Goal: Task Accomplishment & Management: Complete application form

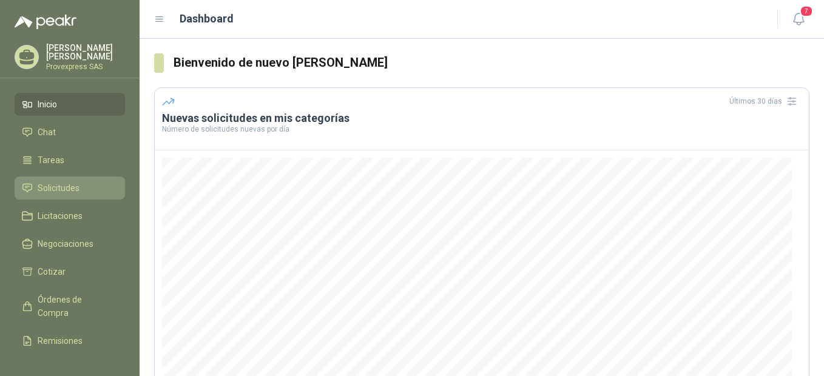
click at [57, 184] on span "Solicitudes" at bounding box center [59, 188] width 42 height 13
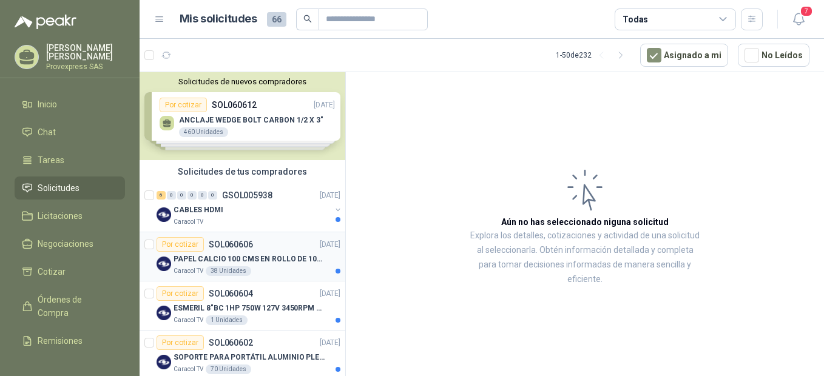
click at [168, 240] on div "Por cotizar" at bounding box center [180, 244] width 47 height 15
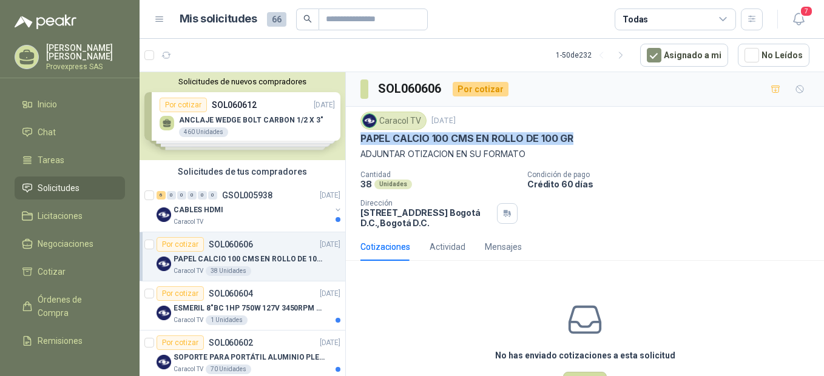
drag, startPoint x: 579, startPoint y: 133, endPoint x: 353, endPoint y: 134, distance: 225.8
click at [353, 134] on div "Caracol TV [DATE] PAPEL CALCIO 100 CMS EN ROLLO DE 100 GR ADJUNTAR OTIZACION EN…" at bounding box center [585, 170] width 478 height 126
drag, startPoint x: 353, startPoint y: 134, endPoint x: 445, endPoint y: 133, distance: 92.3
copy p "PAPEL CALCIO 100 CMS EN ROLLO DE 100 GR"
click at [161, 194] on div "6" at bounding box center [161, 195] width 9 height 8
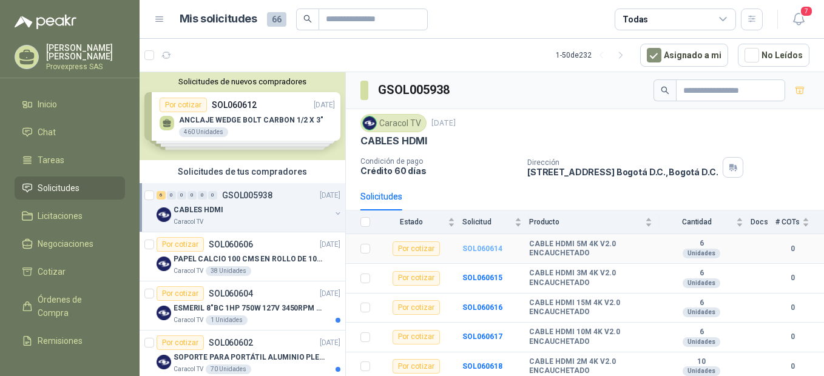
click at [486, 251] on b "SOL060614" at bounding box center [483, 249] width 40 height 8
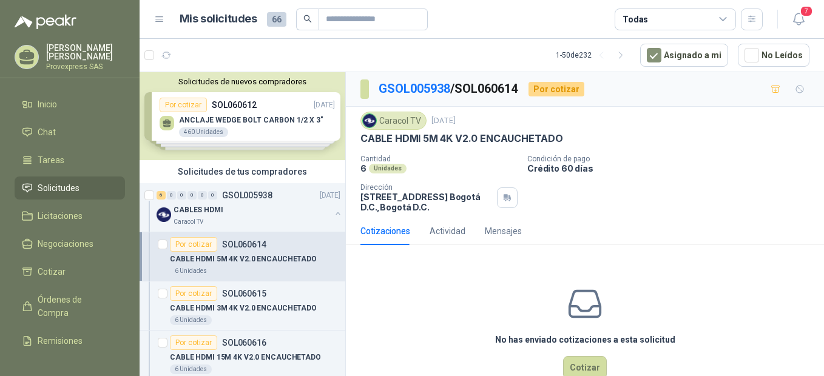
drag, startPoint x: 587, startPoint y: 129, endPoint x: 563, endPoint y: 137, distance: 25.0
click at [563, 137] on div "Caracol TV [DATE] CABLE HDMI 5M 4K V2.0 ENCAUCHETADO" at bounding box center [585, 128] width 449 height 33
drag, startPoint x: 563, startPoint y: 137, endPoint x: 531, endPoint y: 137, distance: 32.2
copy div "CABLE HDMI 5M 4K V2.0 ENCAUCHETADO"
click at [188, 293] on div "Por cotizar" at bounding box center [193, 294] width 47 height 15
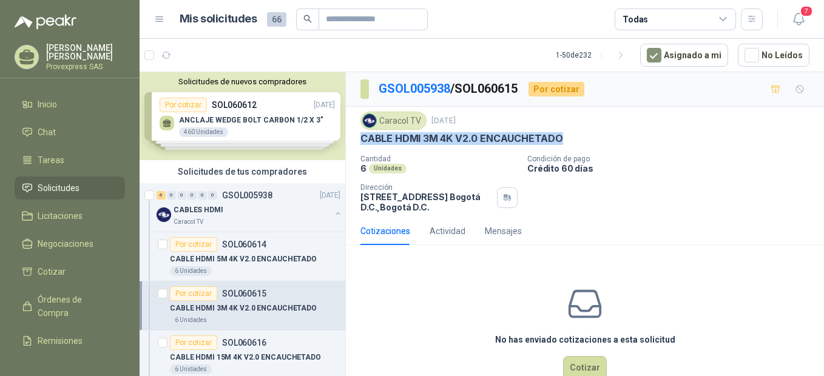
drag, startPoint x: 574, startPoint y: 137, endPoint x: 356, endPoint y: 143, distance: 218.0
click at [356, 143] on div "Caracol TV [DATE] CABLE HDMI 3M 4K V2.0 ENCAUCHETADO Cantidad 6 Unidades Condic…" at bounding box center [585, 162] width 478 height 110
drag, startPoint x: 356, startPoint y: 143, endPoint x: 398, endPoint y: 134, distance: 43.5
drag, startPoint x: 398, startPoint y: 134, endPoint x: 432, endPoint y: 130, distance: 33.7
click at [432, 130] on div "Caracol TV [DATE] CABLE HDMI 3M 4K V2.0 ENCAUCHETADO" at bounding box center [585, 128] width 449 height 33
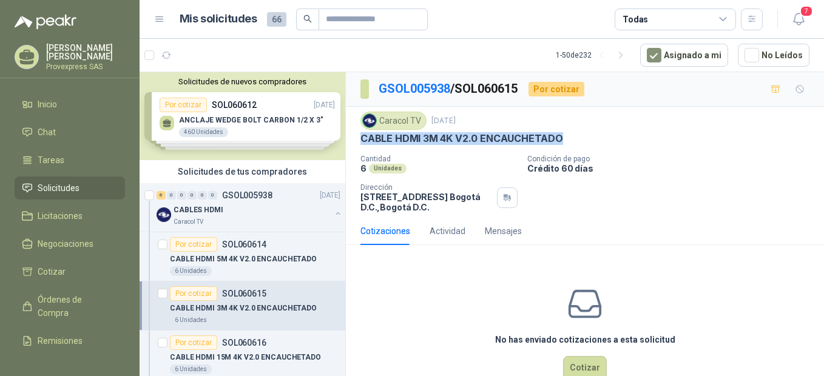
drag, startPoint x: 358, startPoint y: 141, endPoint x: 573, endPoint y: 143, distance: 215.5
click at [573, 143] on div "Caracol TV [DATE] CABLE HDMI 3M 4K V2.0 ENCAUCHETADO Cantidad 6 Unidades Condic…" at bounding box center [585, 162] width 478 height 110
copy p "CABLE HDMI 3M 4K V2.0 ENCAUCHETADO"
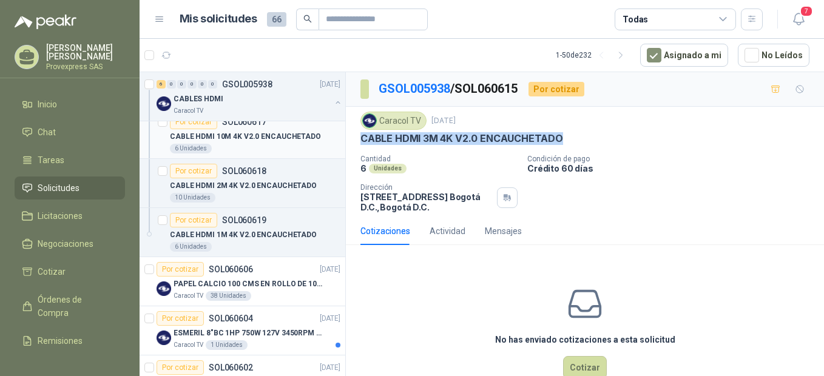
click at [192, 124] on div "Por cotizar" at bounding box center [193, 122] width 47 height 15
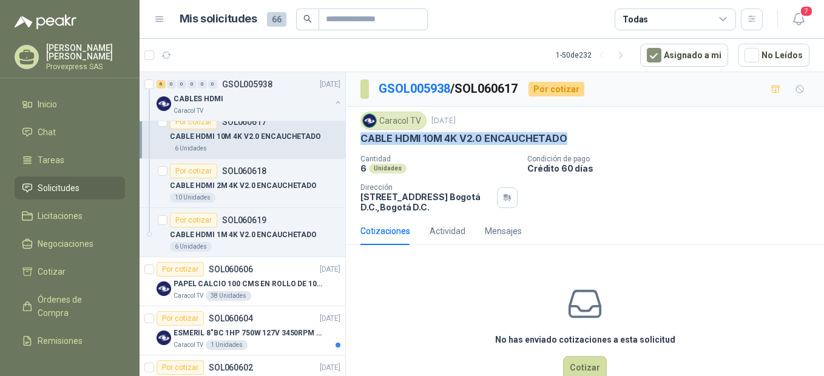
drag, startPoint x: 577, startPoint y: 137, endPoint x: 351, endPoint y: 140, distance: 226.4
click at [351, 140] on div "Caracol TV [DATE] CABLE HDMI 10M 4K V2.0 ENCAUCHETADO Cantidad 6 Unidades Condi…" at bounding box center [585, 162] width 478 height 110
copy p "CABLE HDMI 10M 4K V2.0 ENCAUCHETADO"
click at [182, 319] on div "Por cotizar" at bounding box center [180, 318] width 47 height 15
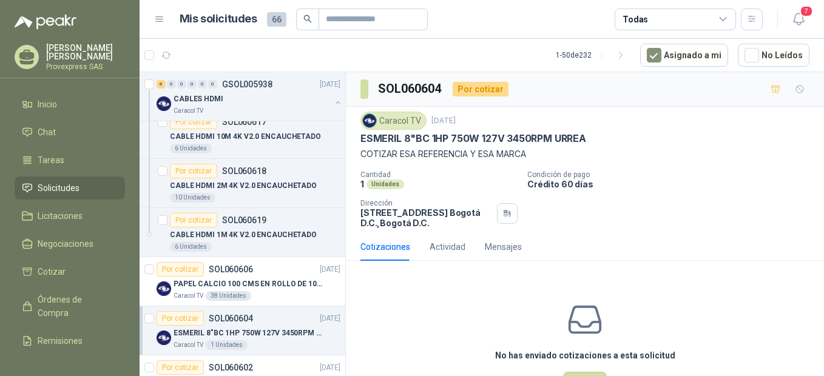
scroll to position [540, 0]
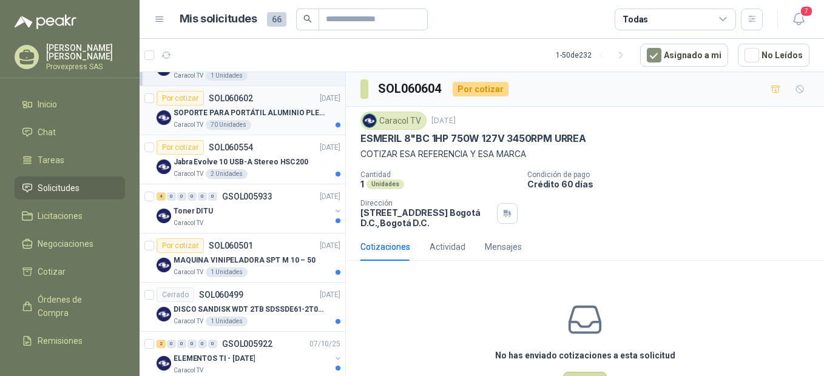
click at [188, 102] on div "Por cotizar" at bounding box center [180, 98] width 47 height 15
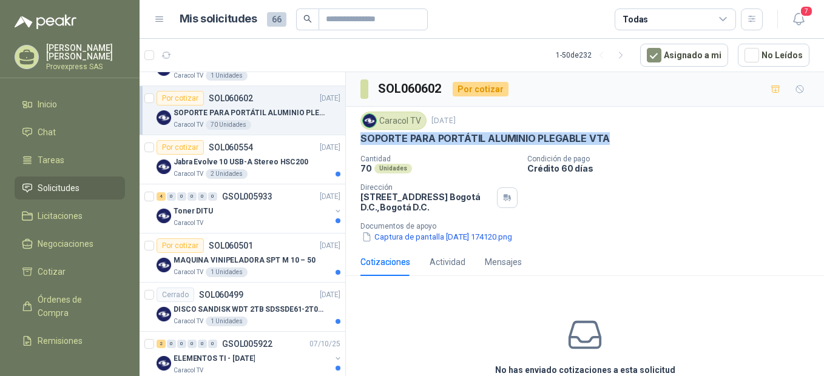
drag, startPoint x: 617, startPoint y: 137, endPoint x: 356, endPoint y: 146, distance: 261.8
click at [356, 146] on div "Caracol TV [DATE] SOPORTE PARA PORTÁTIL ALUMINIO PLEGABLE VTA Cantidad 70 Unida…" at bounding box center [585, 177] width 478 height 141
drag, startPoint x: 356, startPoint y: 146, endPoint x: 433, endPoint y: 134, distance: 78.1
copy p "SOPORTE PARA PORTÁTIL ALUMINIO PLEGABLE VTA"
click at [467, 159] on p "Cantidad" at bounding box center [439, 159] width 157 height 8
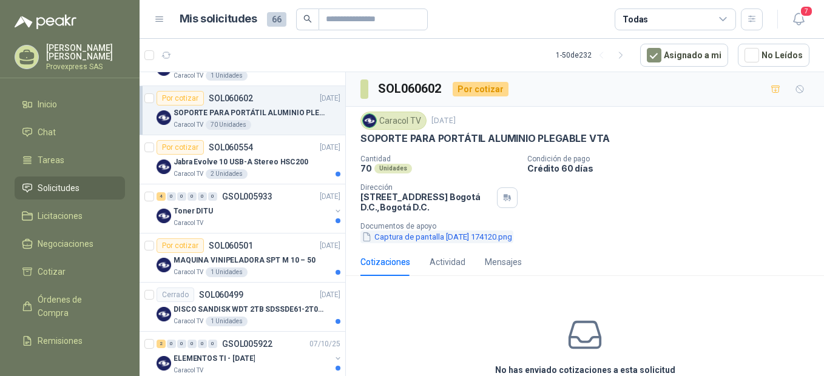
click at [429, 235] on button "Captura de pantalla [DATE] 174120.png" at bounding box center [437, 237] width 153 height 13
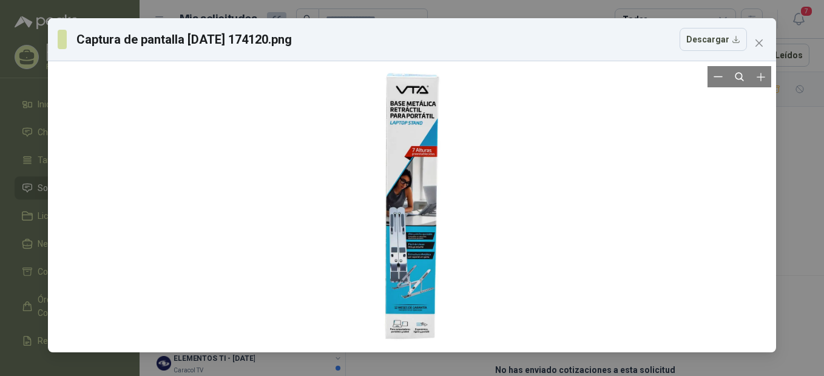
click at [417, 161] on div at bounding box center [412, 207] width 118 height 282
click at [763, 76] on icon "Zoom in" at bounding box center [761, 77] width 12 height 12
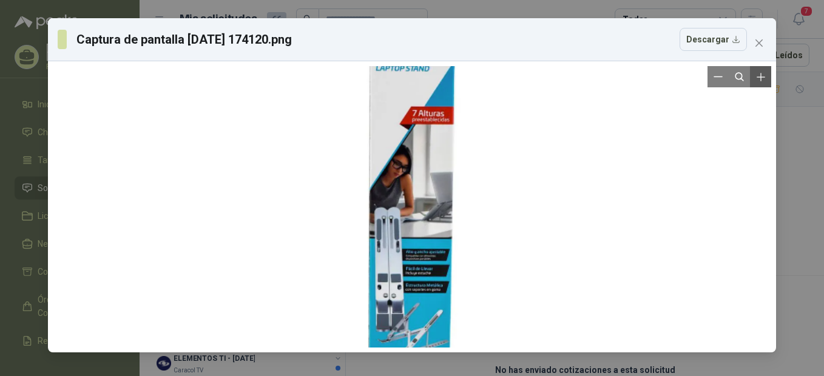
click at [763, 76] on icon "Zoom in" at bounding box center [761, 77] width 12 height 12
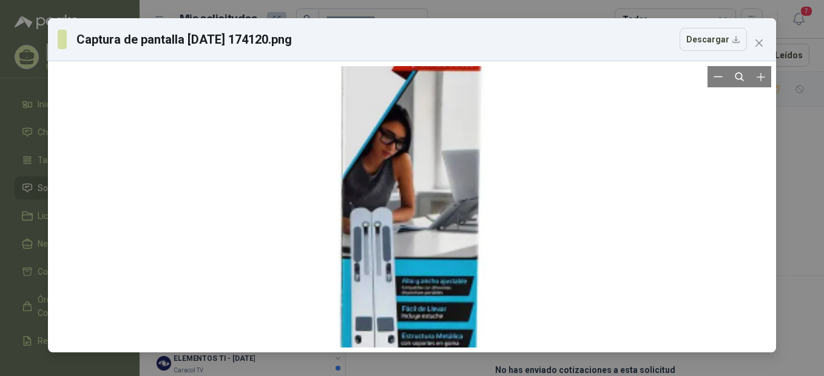
click at [676, 169] on div at bounding box center [412, 207] width 719 height 282
click at [773, 311] on div at bounding box center [412, 206] width 728 height 291
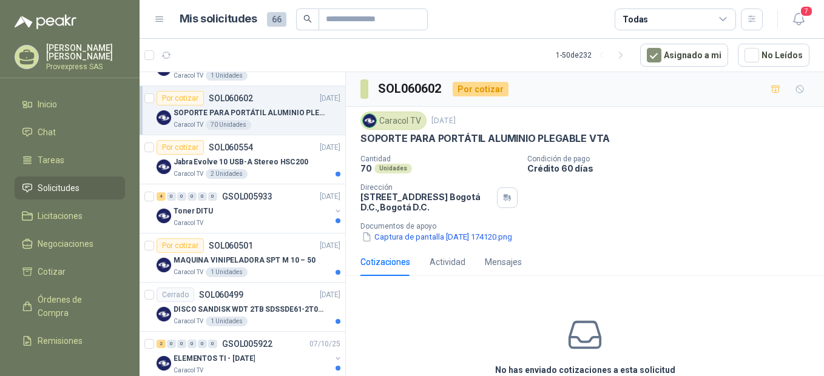
click at [382, 239] on button "Captura de pantalla [DATE] 174120.png" at bounding box center [437, 237] width 153 height 13
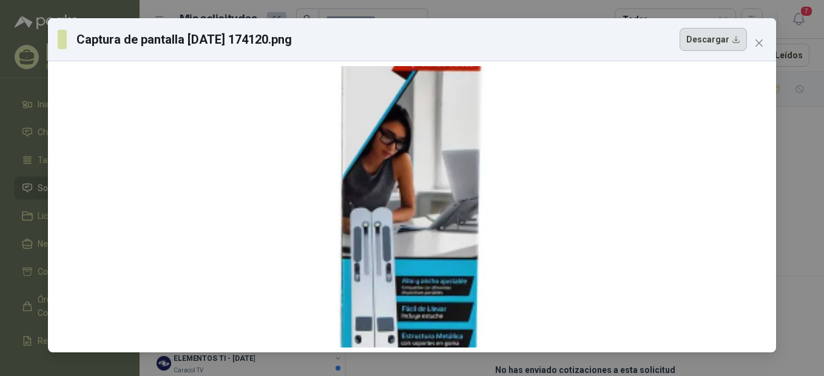
click at [713, 38] on button "Descargar" at bounding box center [713, 39] width 67 height 23
click at [662, 178] on div at bounding box center [412, 207] width 719 height 282
click at [758, 45] on icon "close" at bounding box center [759, 42] width 7 height 7
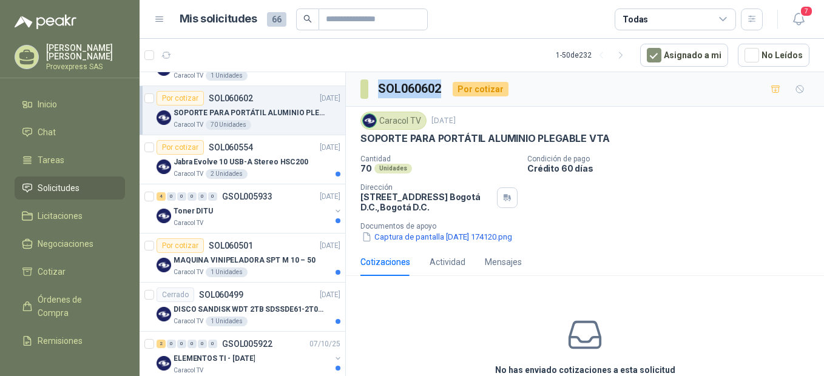
drag, startPoint x: 444, startPoint y: 84, endPoint x: 379, endPoint y: 90, distance: 64.7
click at [379, 90] on h3 "SOL060602" at bounding box center [410, 89] width 65 height 19
copy h3 "SOL060602"
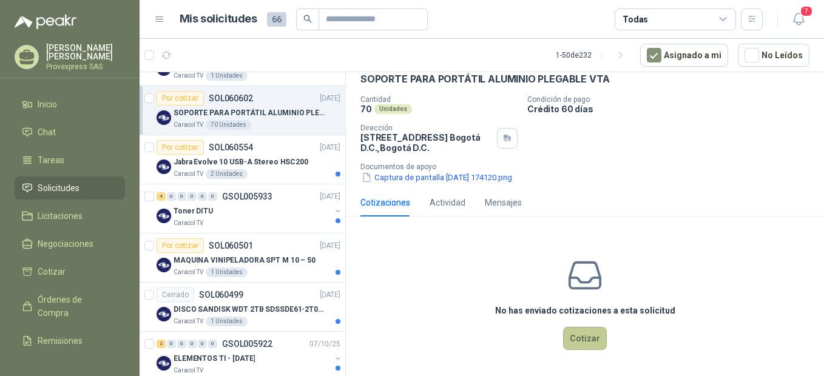
click at [570, 332] on button "Cotizar" at bounding box center [585, 338] width 44 height 23
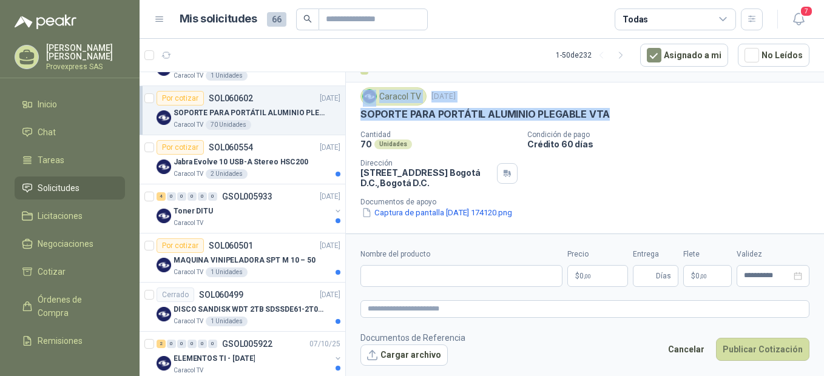
scroll to position [0, 0]
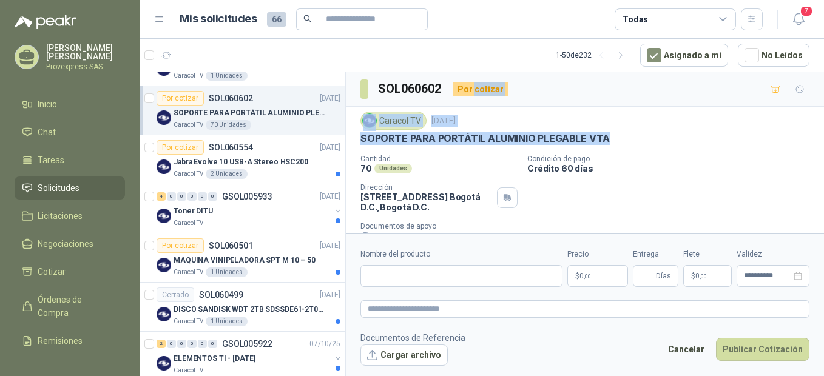
drag, startPoint x: 629, startPoint y: 83, endPoint x: 475, endPoint y: 83, distance: 154.2
click at [475, 83] on div "SOL060602 Por cotizar Caracol TV [DATE] SOPORTE PARA PORTÁTIL ALUMINIO PLEGABLE…" at bounding box center [585, 179] width 478 height 214
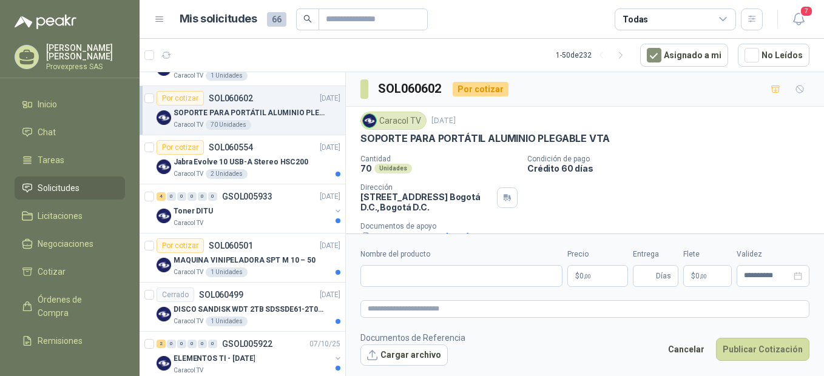
drag, startPoint x: 475, startPoint y: 83, endPoint x: 646, endPoint y: 166, distance: 190.9
click at [646, 166] on p "Crédito 60 días" at bounding box center [674, 168] width 292 height 10
drag, startPoint x: 609, startPoint y: 133, endPoint x: 358, endPoint y: 143, distance: 250.9
click at [358, 143] on div "Caracol TV [DATE] SOPORTE PARA PORTÁTIL ALUMINIO PLEGABLE VTA Cantidad 70 Unida…" at bounding box center [585, 177] width 478 height 141
copy p "SOPORTE PARA PORTÁTIL ALUMINIO PLEGABLE VTA"
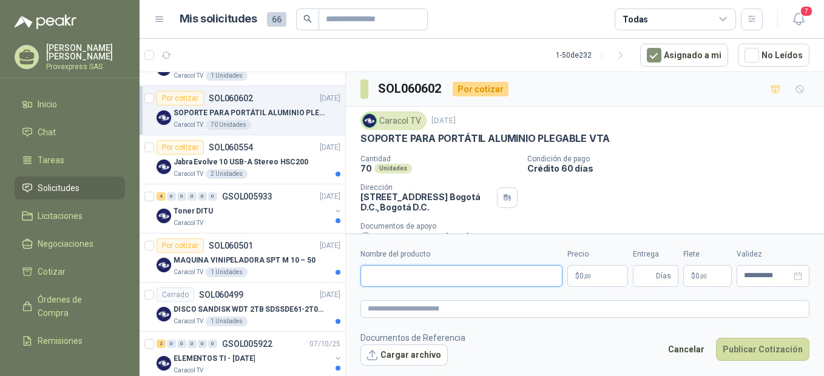
click at [385, 277] on input "Nombre del producto" at bounding box center [462, 276] width 202 height 22
paste input "**********"
type input "**********"
click at [379, 305] on textarea at bounding box center [585, 309] width 449 height 18
paste textarea "**********"
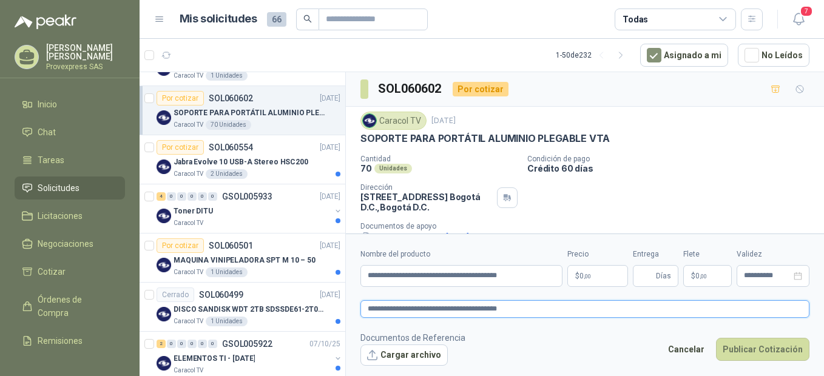
type textarea "**********"
click at [585, 277] on span ",00" at bounding box center [587, 276] width 7 height 7
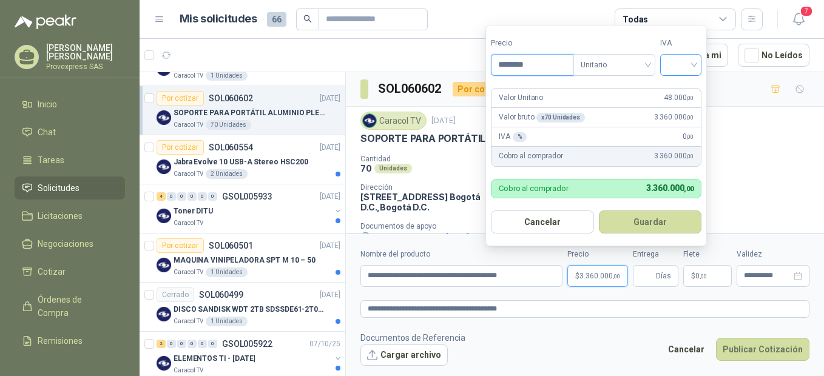
type input "********"
click at [694, 62] on input "search" at bounding box center [681, 64] width 27 height 18
click at [687, 84] on div "19%" at bounding box center [684, 89] width 22 height 13
click at [646, 224] on button "Guardar" at bounding box center [652, 222] width 104 height 23
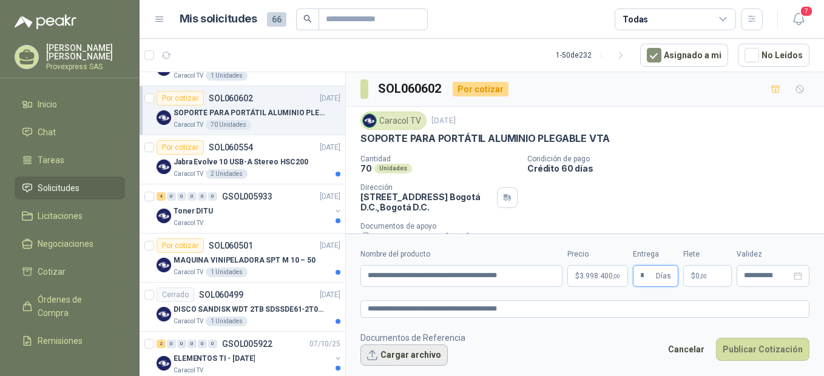
type input "*"
click at [385, 352] on button "Cargar archivo" at bounding box center [404, 356] width 87 height 22
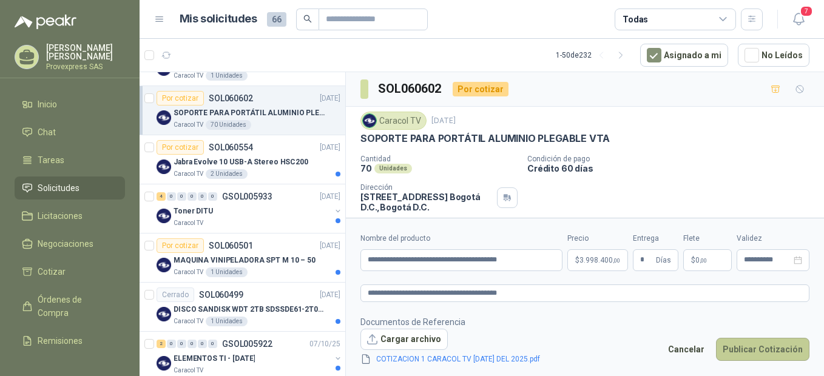
click at [758, 348] on button "Publicar Cotización" at bounding box center [762, 349] width 93 height 23
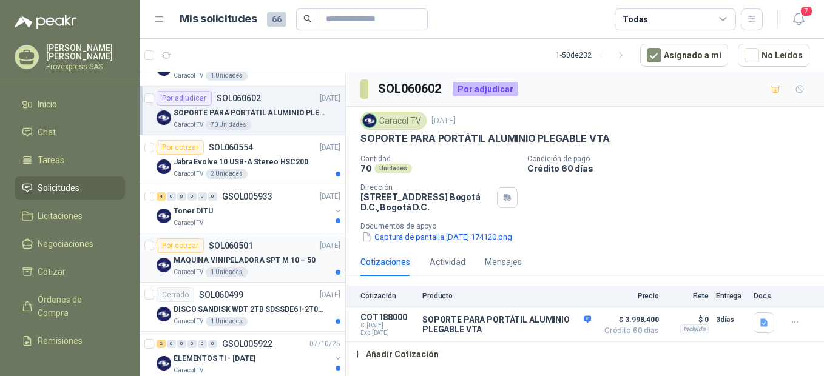
click at [175, 247] on div "Por cotizar" at bounding box center [180, 246] width 47 height 15
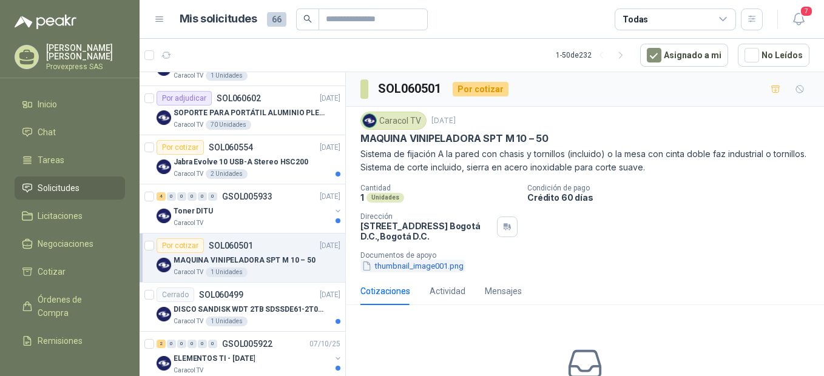
click at [383, 263] on button "thumbnail_image001.png" at bounding box center [413, 266] width 104 height 13
drag, startPoint x: 560, startPoint y: 135, endPoint x: 353, endPoint y: 139, distance: 207.6
click at [353, 139] on div "Caracol TV [DATE] MAQUINA VINIPELADORA SPT M 10 – 50 Sistema de fijación A la p…" at bounding box center [585, 192] width 478 height 171
drag, startPoint x: 353, startPoint y: 139, endPoint x: 365, endPoint y: 136, distance: 12.5
copy p "MAQUINA VINIPELADORA SPT M 10 – 50"
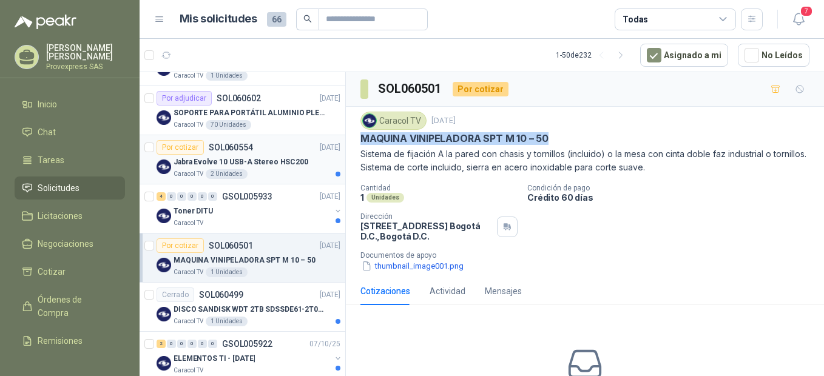
click at [181, 155] on div "Jabra Evolve 10 USB-A Stereo HSC200" at bounding box center [257, 162] width 167 height 15
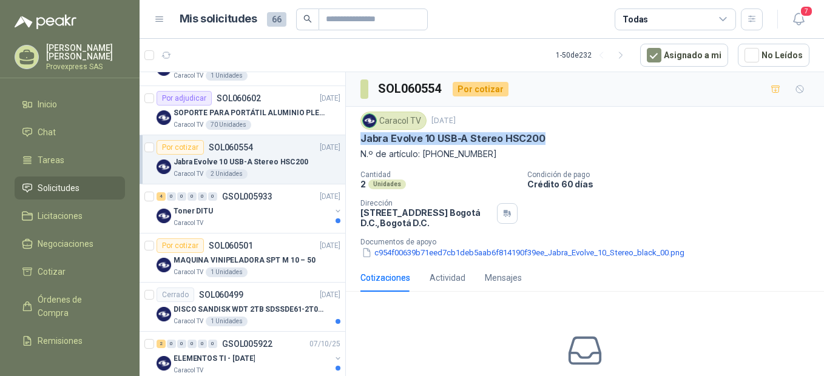
drag, startPoint x: 363, startPoint y: 140, endPoint x: 547, endPoint y: 139, distance: 183.9
click at [547, 139] on div "Jabra Evolve 10 USB-A Stereo HSC200" at bounding box center [585, 138] width 449 height 13
drag, startPoint x: 547, startPoint y: 139, endPoint x: 520, endPoint y: 137, distance: 27.4
copy p "Jabra Evolve 10 USB-A Stereo HSC200"
